Goal: Information Seeking & Learning: Check status

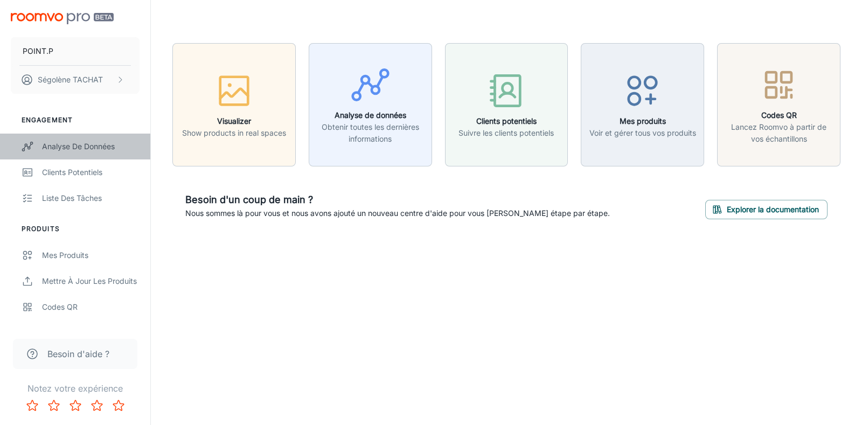
click at [70, 149] on div "Analyse de données" at bounding box center [90, 147] width 97 height 12
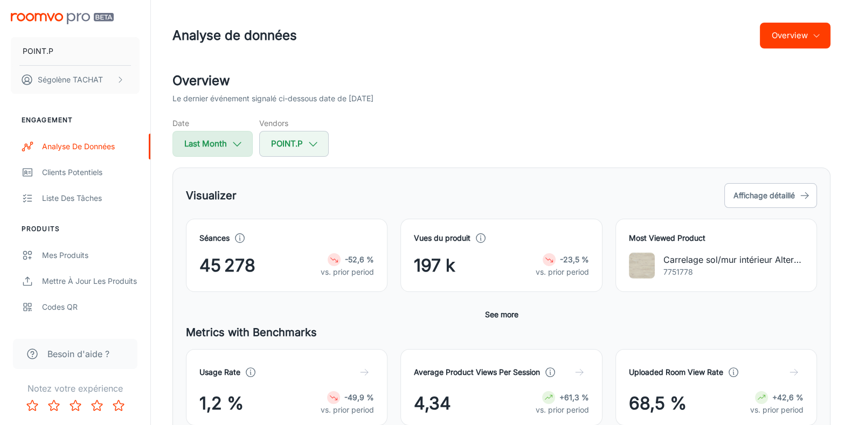
click at [228, 149] on button "Last Month" at bounding box center [212, 144] width 80 height 26
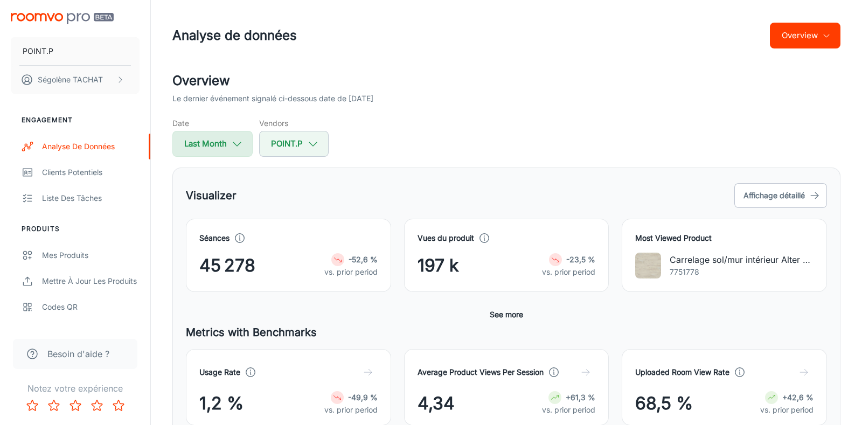
select select "7"
select select "2025"
select select "7"
select select "2025"
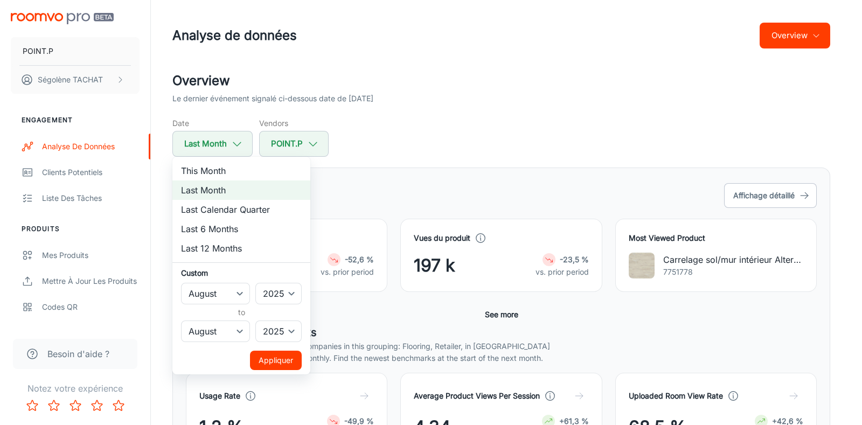
click at [341, 180] on div at bounding box center [431, 212] width 862 height 425
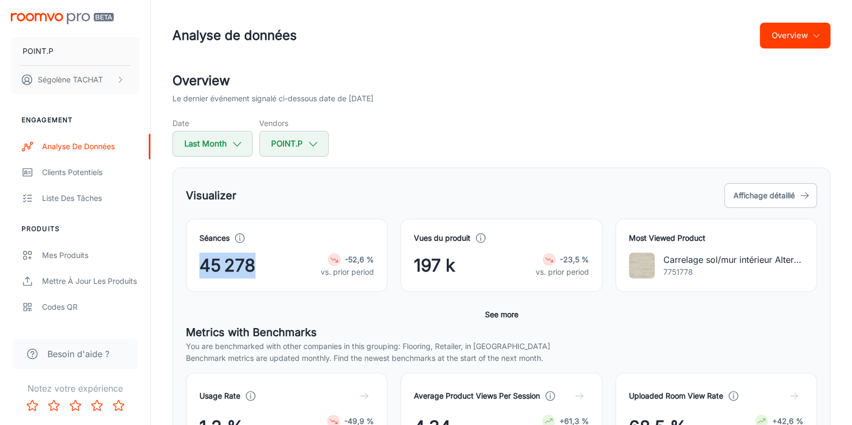
drag, startPoint x: 199, startPoint y: 264, endPoint x: 263, endPoint y: 261, distance: 64.2
click at [263, 261] on div "45 278 -52,6 % vs. prior period" at bounding box center [286, 266] width 175 height 26
click at [57, 48] on button "POINT.P" at bounding box center [75, 51] width 129 height 28
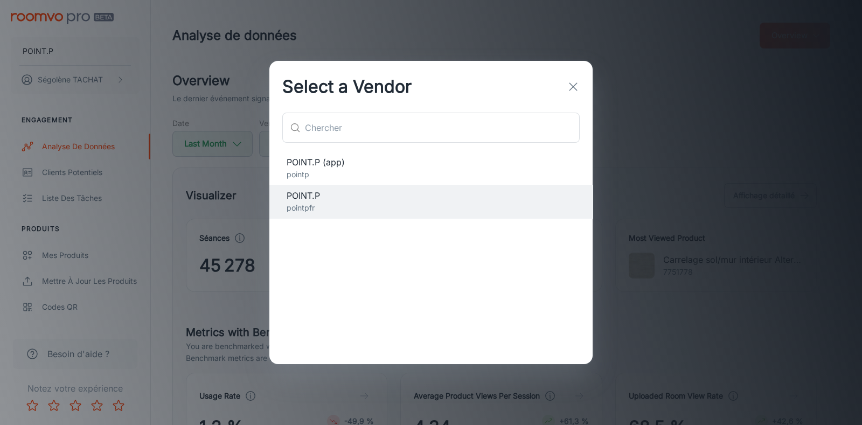
click at [612, 130] on div "Select a Vendor ​ ​ POINT.P (app) pointp POINT.P pointpfr" at bounding box center [431, 212] width 862 height 425
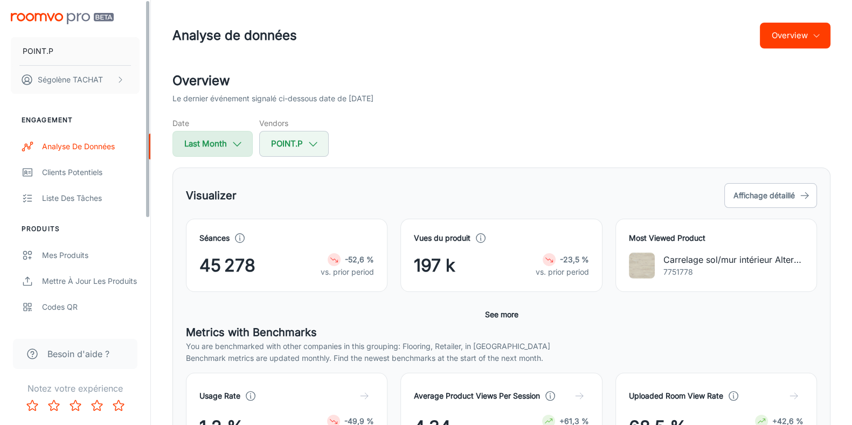
click at [186, 139] on button "Last Month" at bounding box center [212, 144] width 80 height 26
select select "7"
select select "2025"
select select "7"
select select "2025"
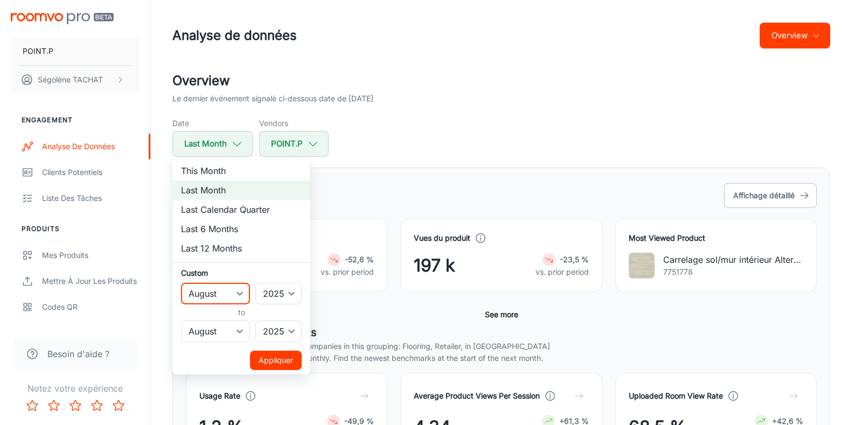
click at [226, 288] on select "January February March April May June July August September October November De…" at bounding box center [215, 294] width 69 height 22
select select "6"
click at [181, 283] on select "January February March April May June July August September October November De…" at bounding box center [215, 294] width 69 height 22
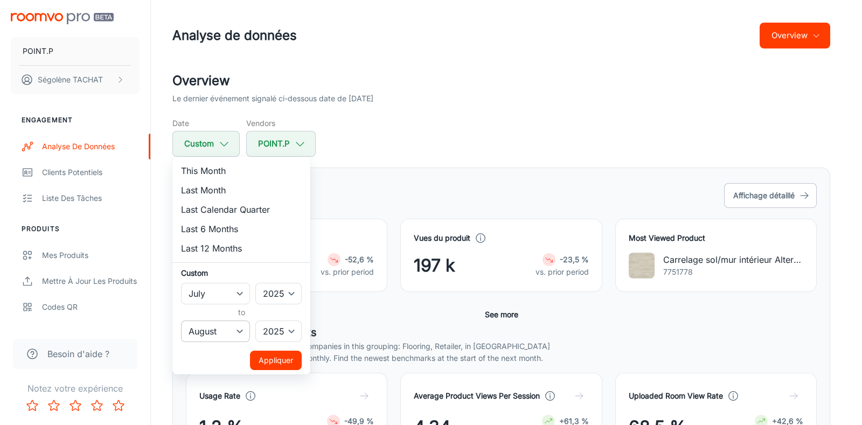
click at [203, 327] on select "January February March April May June July August September October November De…" at bounding box center [215, 331] width 69 height 22
select select "6"
click at [181, 320] on select "January February March April May June July August September October November De…" at bounding box center [215, 331] width 69 height 22
click at [275, 359] on button "Appliquer" at bounding box center [276, 360] width 52 height 19
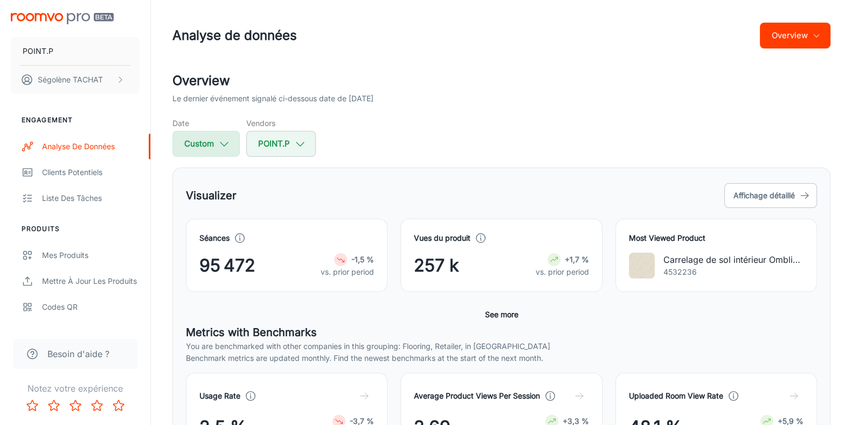
click at [216, 151] on button "Custom" at bounding box center [205, 144] width 67 height 26
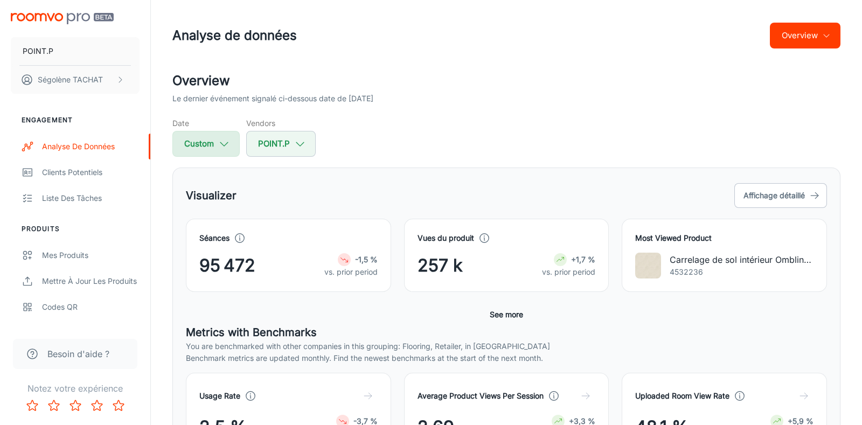
select select "6"
select select "2025"
select select "6"
select select "2025"
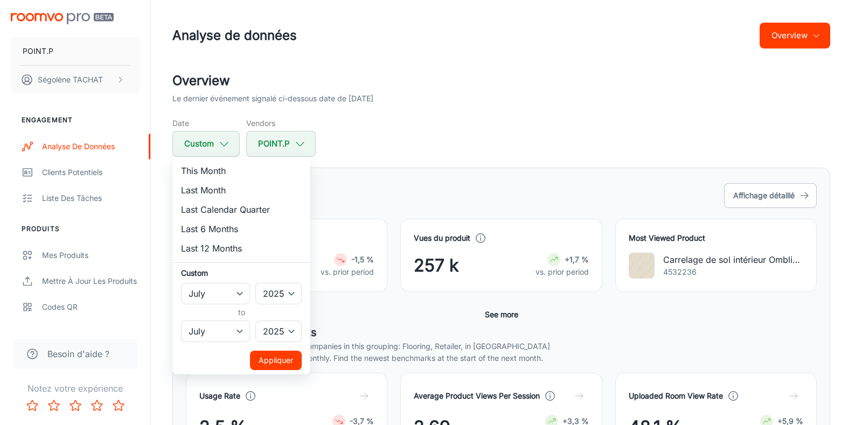
click at [206, 185] on li "Last Month" at bounding box center [241, 189] width 138 height 19
select select "7"
click at [267, 372] on ul "This Month Last Month Last Calendar Quarter Last 6 Months Last 12 Months Custom…" at bounding box center [241, 266] width 138 height 218
click at [263, 367] on button "Appliquer" at bounding box center [276, 360] width 52 height 19
